Goal: Navigation & Orientation: Find specific page/section

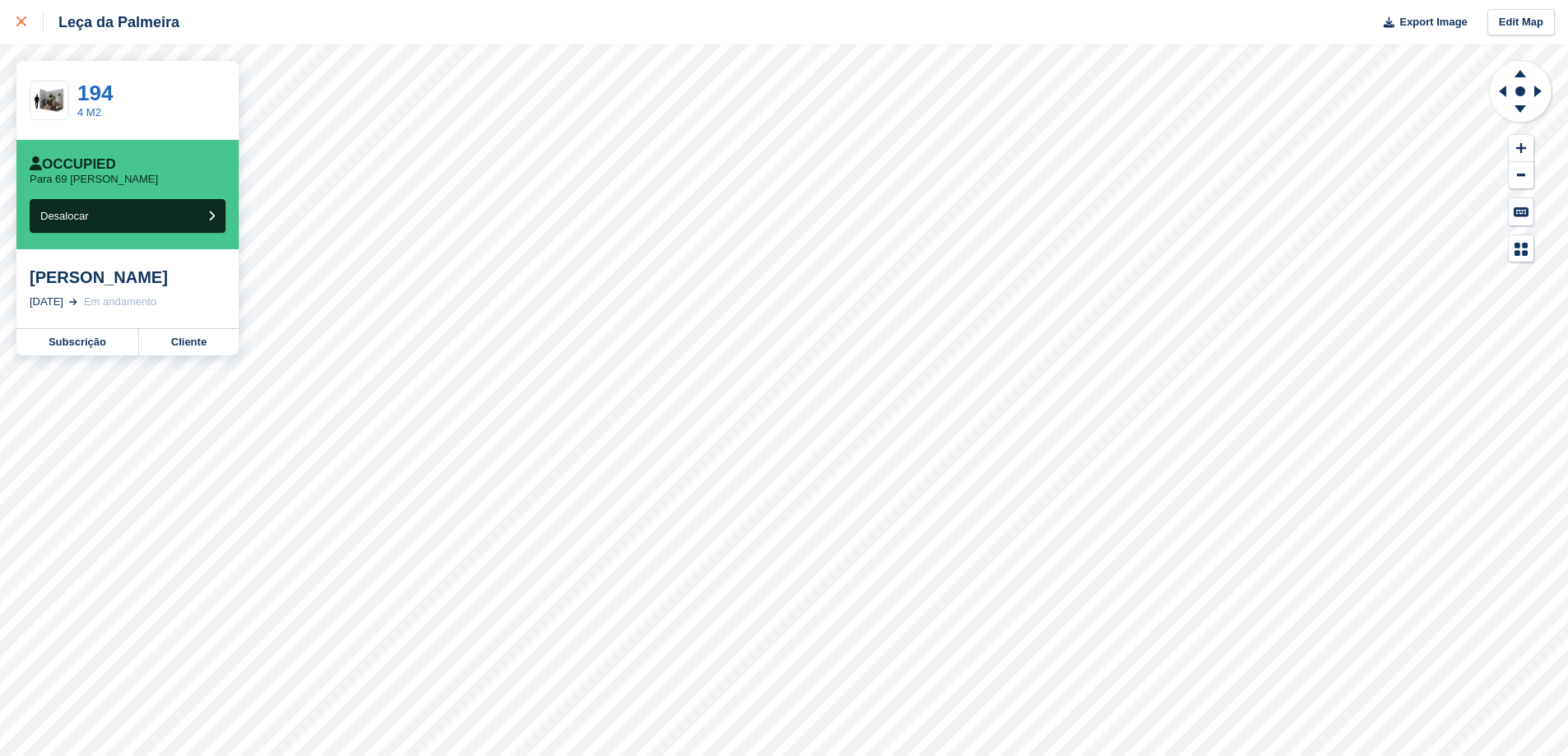
click at [18, 20] on icon at bounding box center [21, 21] width 10 height 10
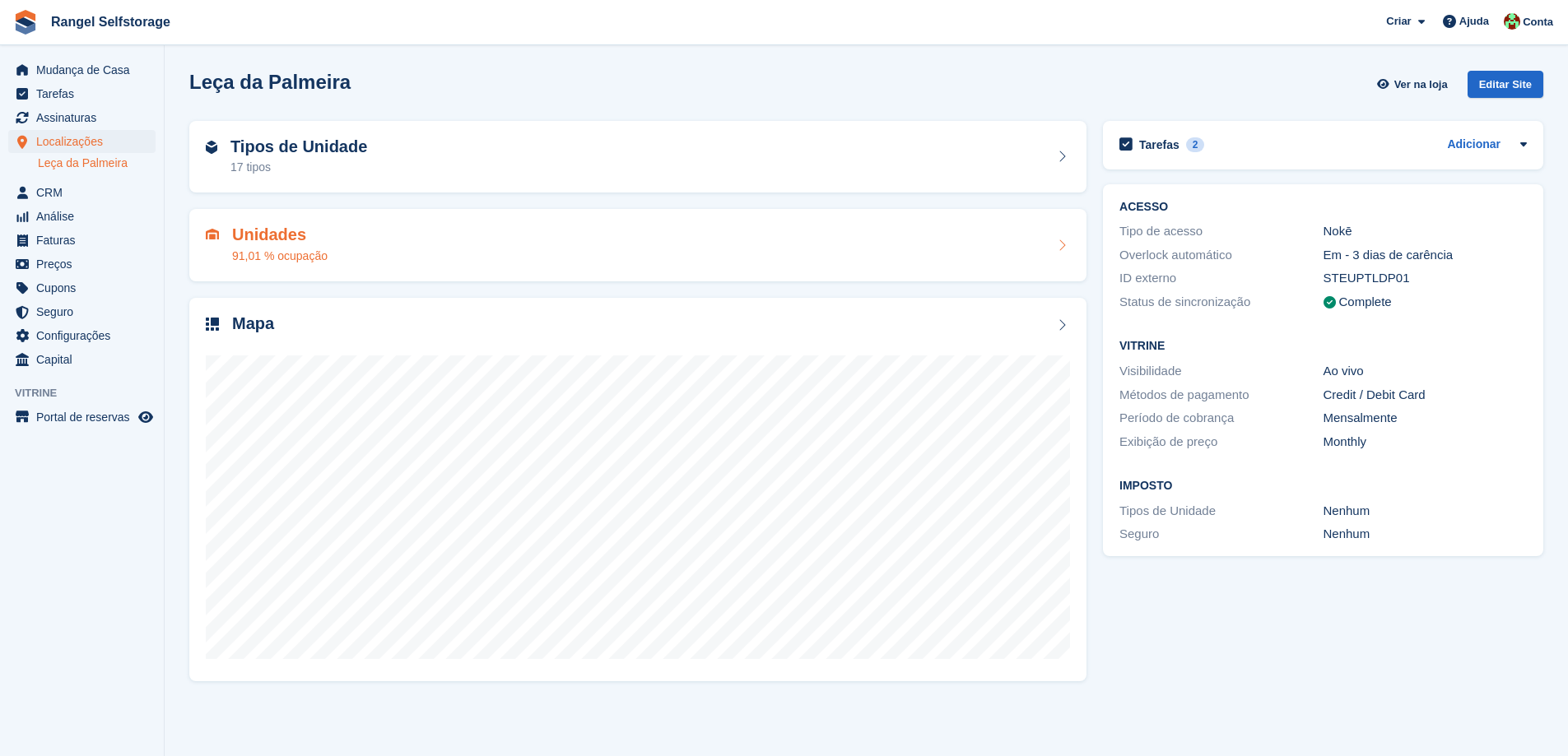
click at [312, 245] on div "Unidades 91,01 % ocupação" at bounding box center [279, 245] width 95 height 39
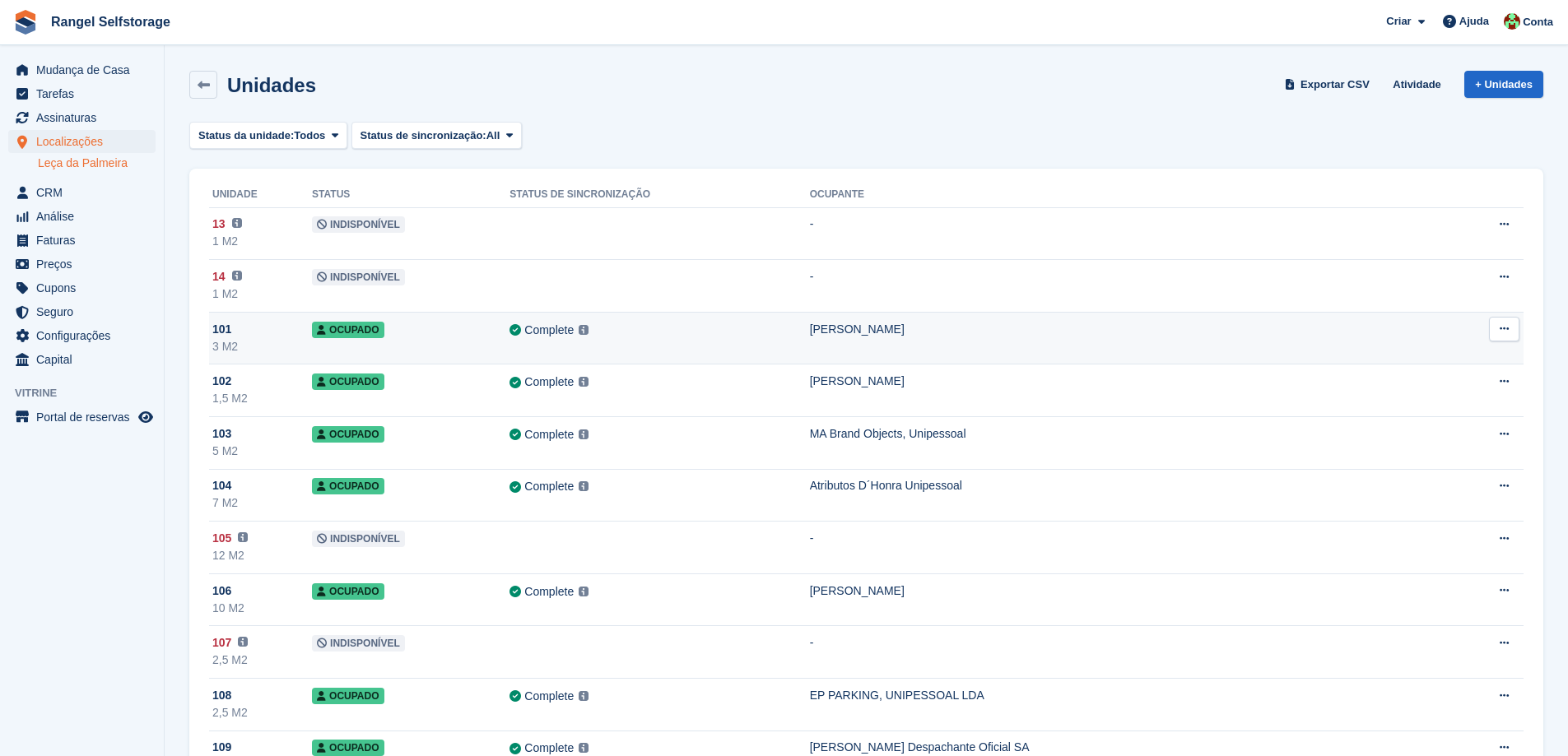
click at [204, 86] on icon at bounding box center [204, 85] width 12 height 12
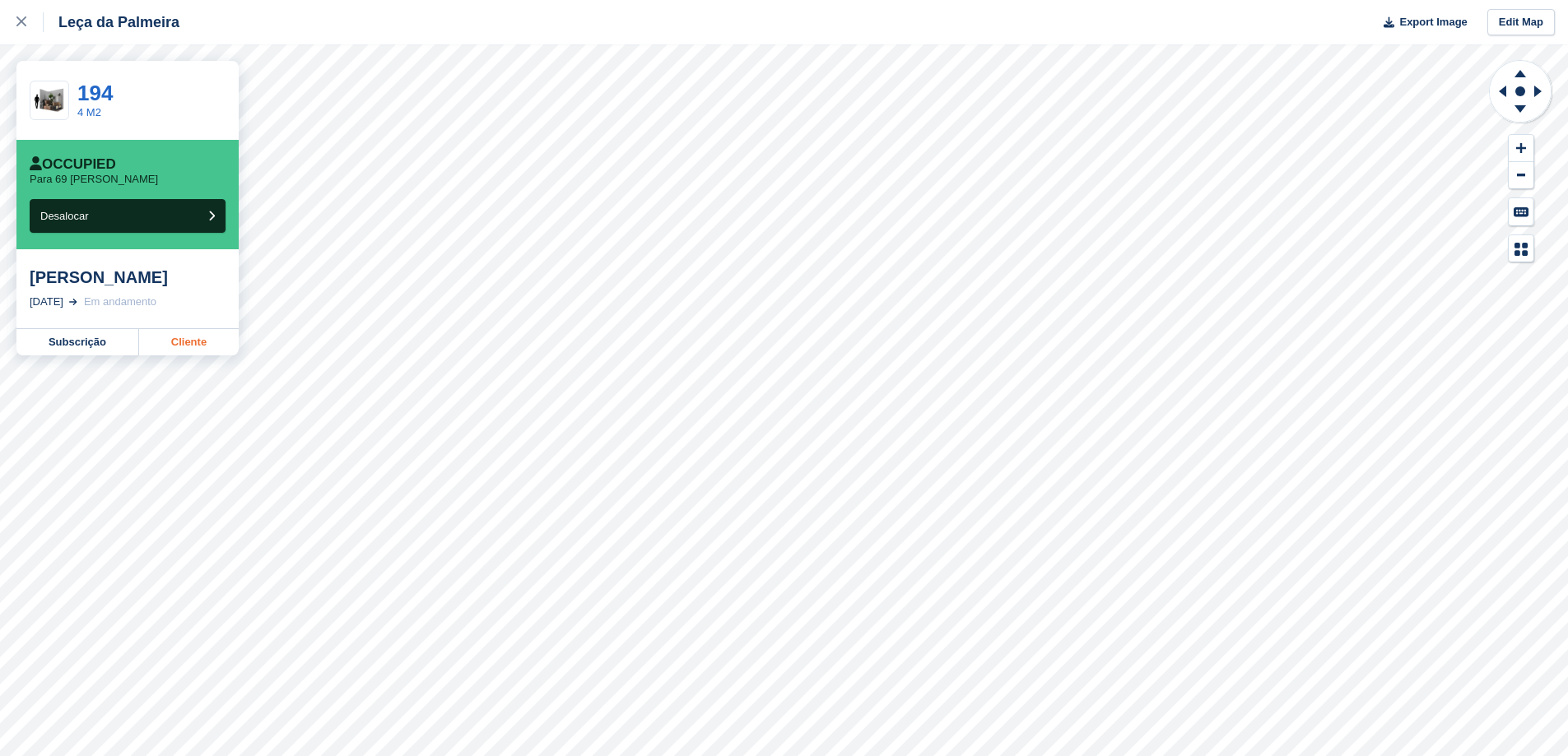
click at [184, 349] on link "Cliente" at bounding box center [189, 342] width 100 height 27
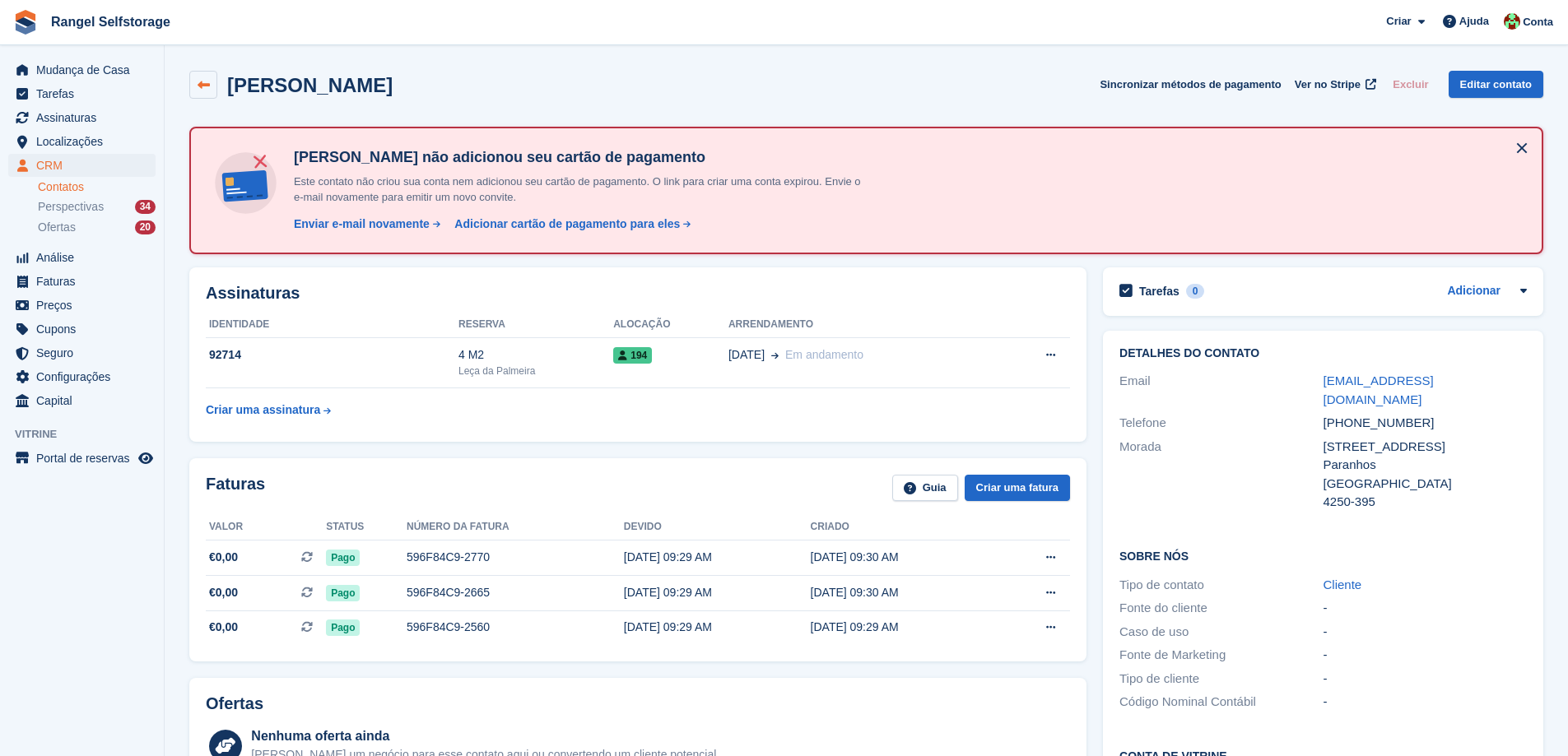
click at [197, 91] on icon at bounding box center [204, 85] width 12 height 12
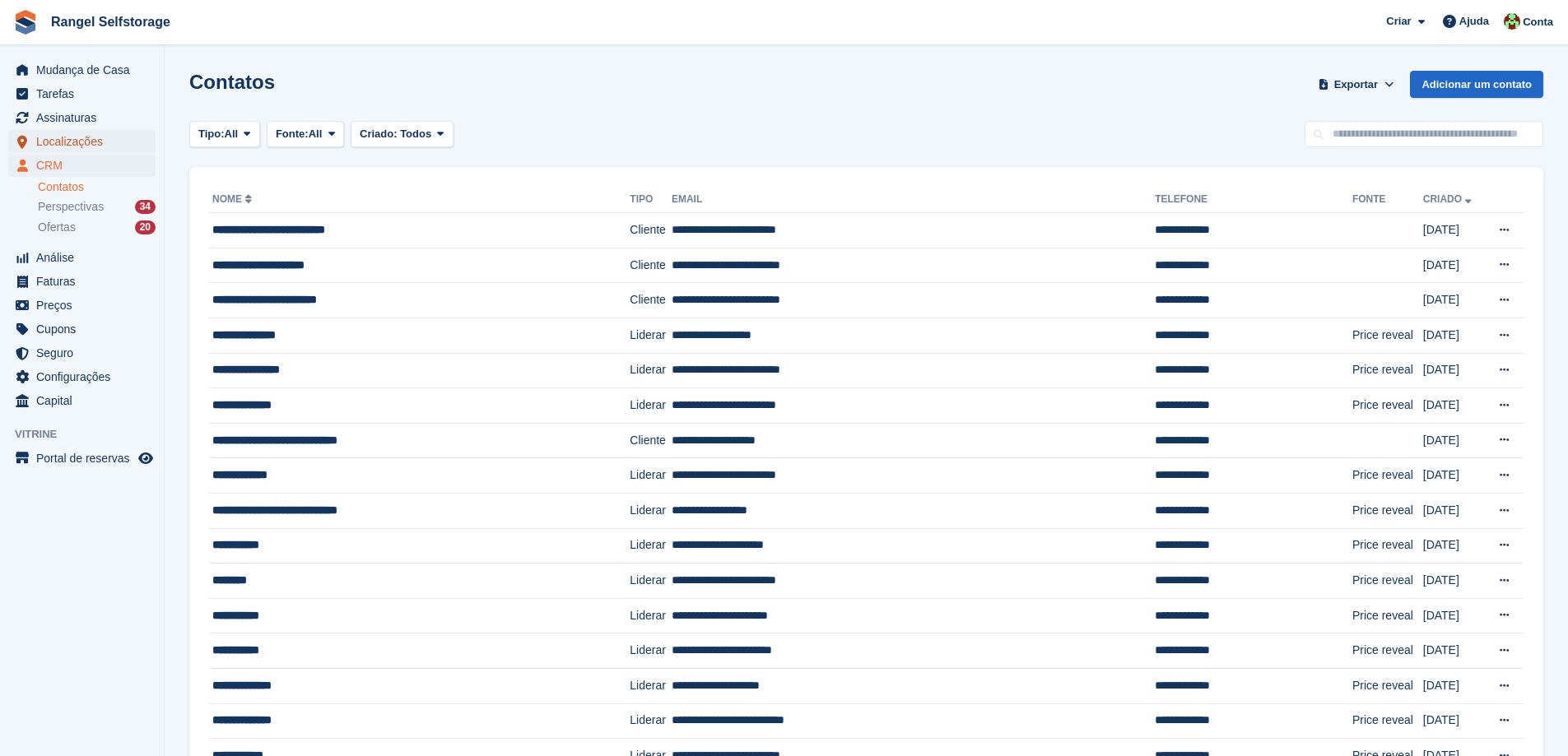
click at [81, 141] on span "Localizações" at bounding box center [85, 141] width 99 height 23
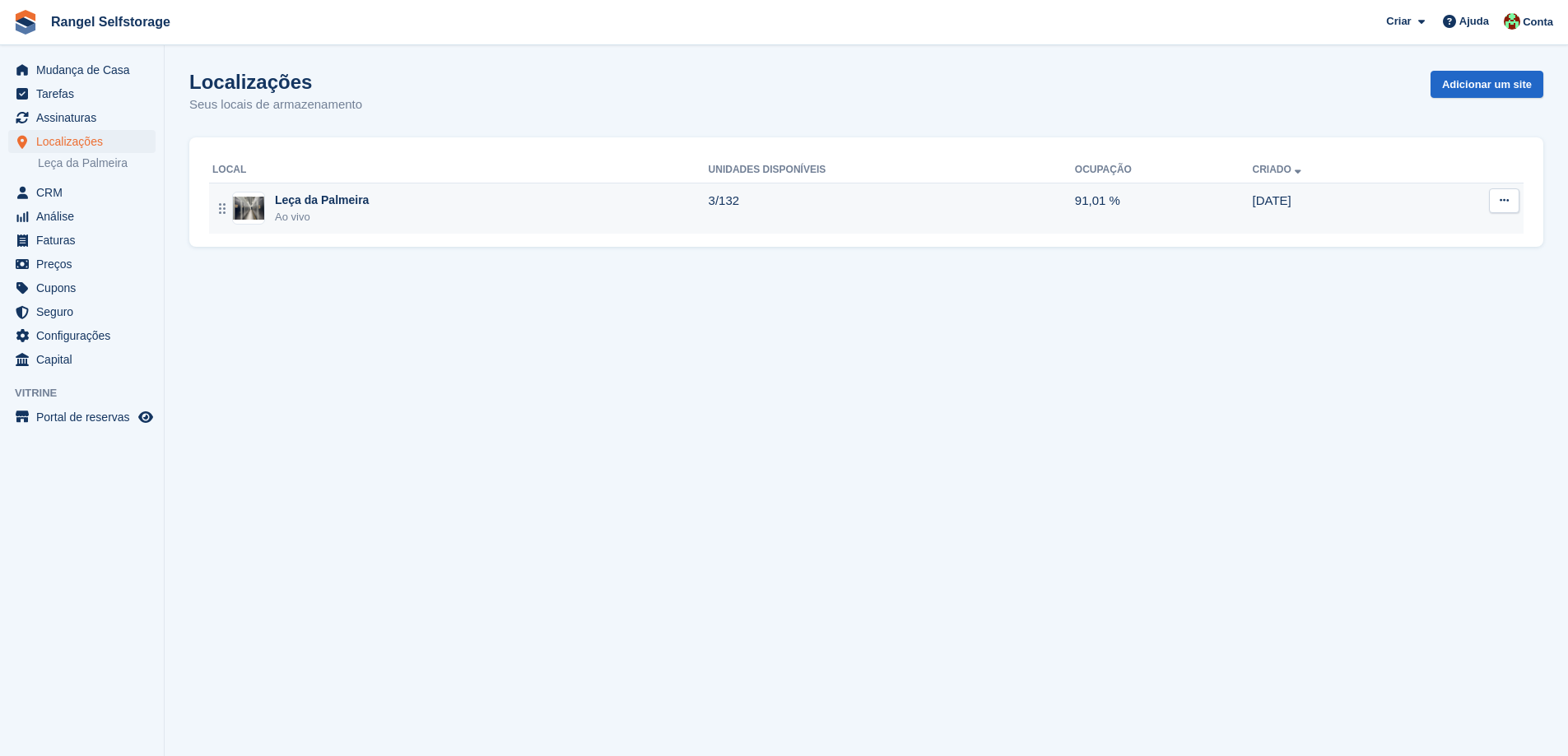
click at [457, 218] on div "Leça da Palmeira Ao vivo" at bounding box center [460, 209] width 497 height 34
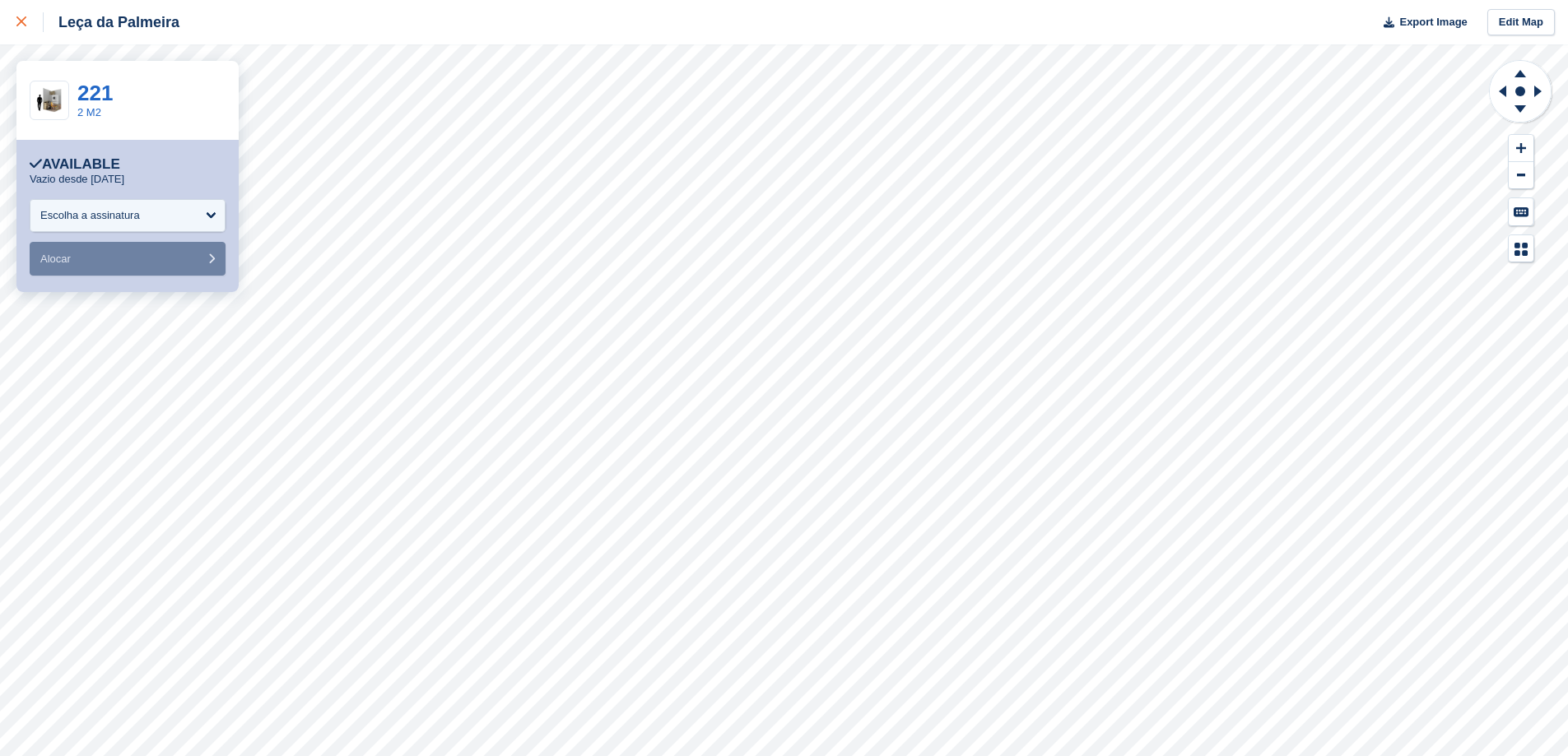
click at [28, 16] on div at bounding box center [30, 22] width 28 height 20
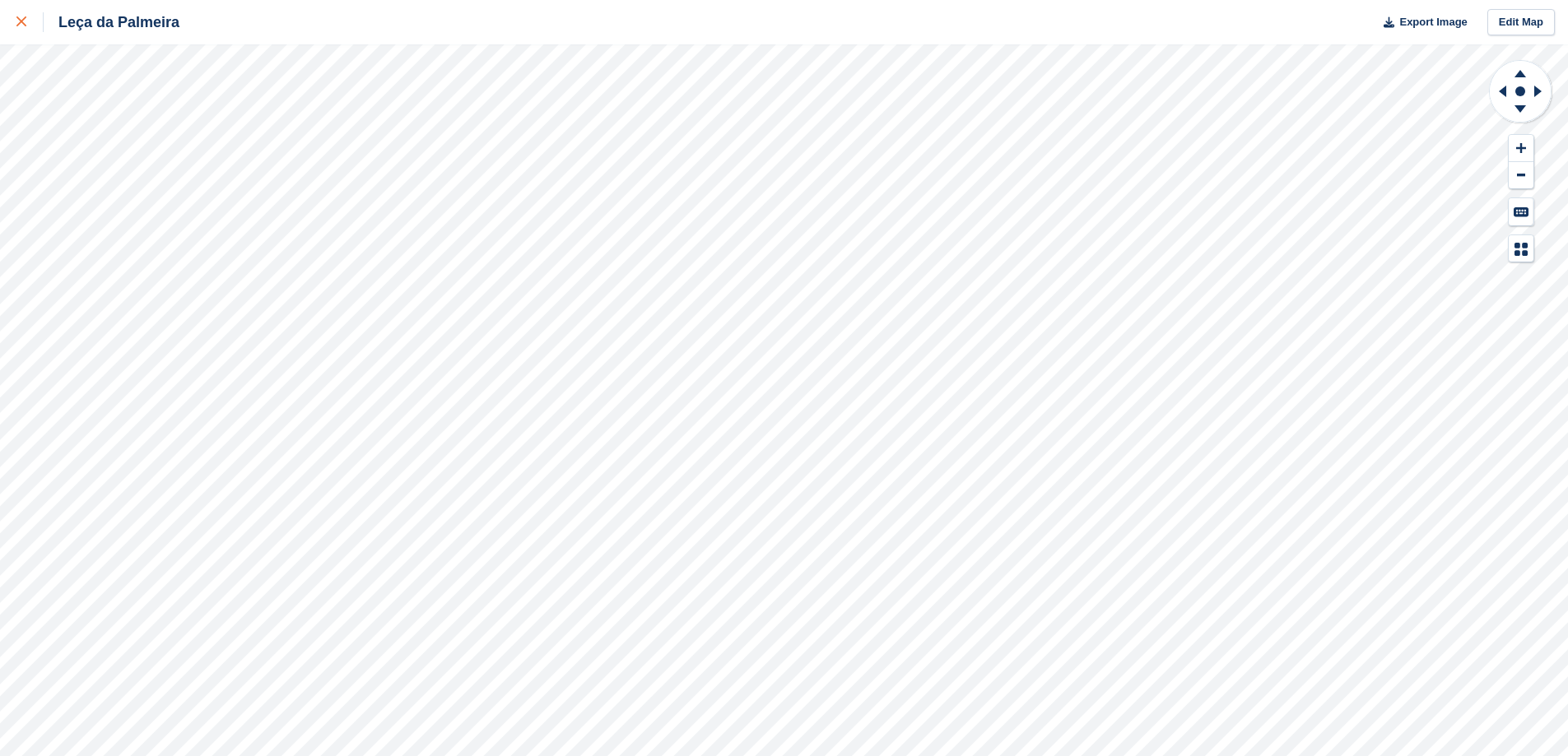
click at [24, 26] on icon at bounding box center [21, 21] width 10 height 10
